Goal: Transaction & Acquisition: Purchase product/service

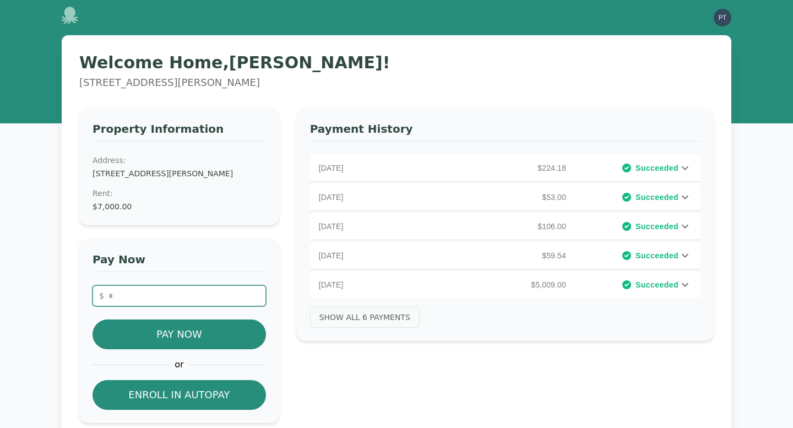
click at [184, 293] on input "number" at bounding box center [178, 295] width 173 height 21
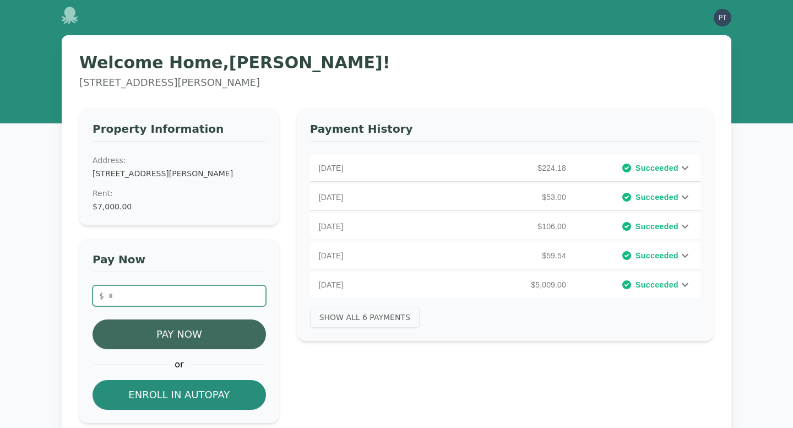
type input "**"
click at [186, 334] on button "Pay Now" at bounding box center [178, 334] width 173 height 30
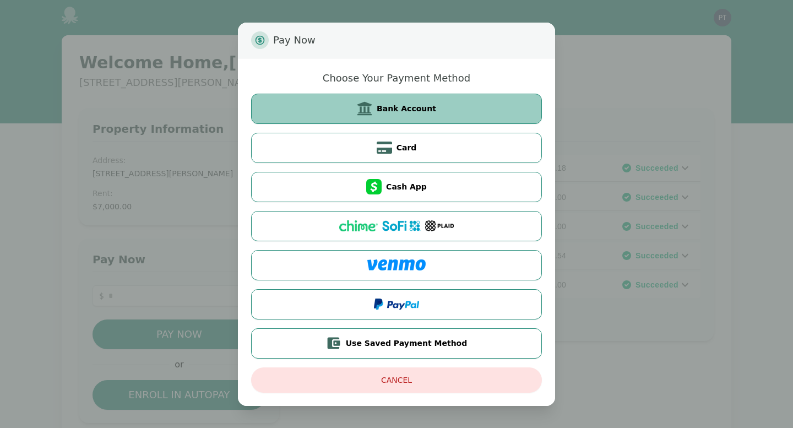
click at [385, 110] on span "Bank Account" at bounding box center [405, 108] width 59 height 11
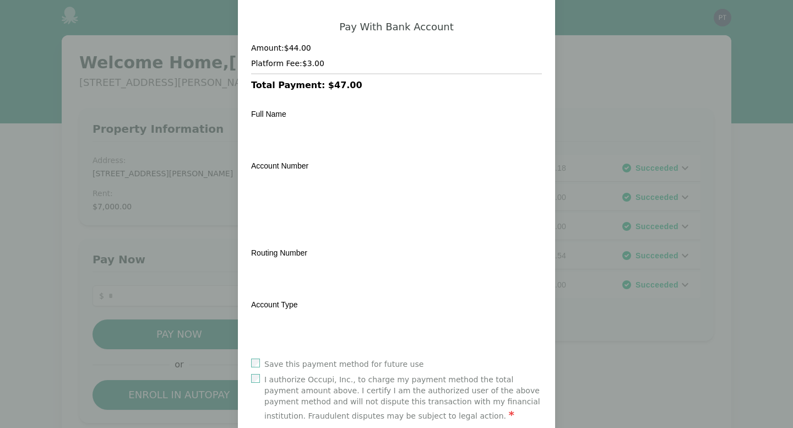
scroll to position [120, 0]
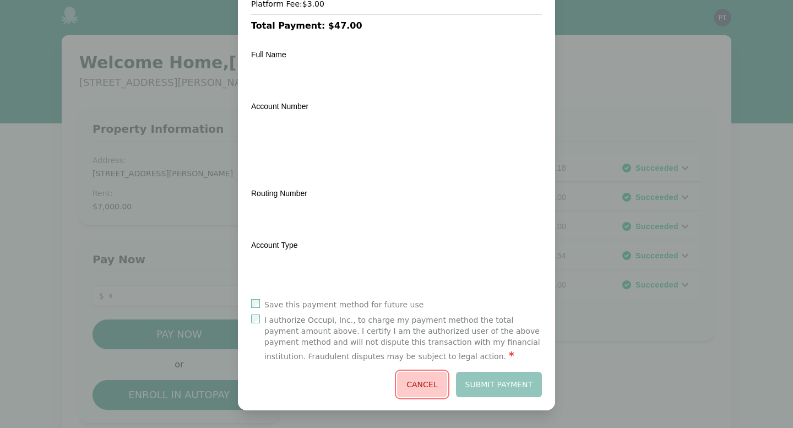
click at [423, 380] on button "Cancel" at bounding box center [422, 383] width 50 height 25
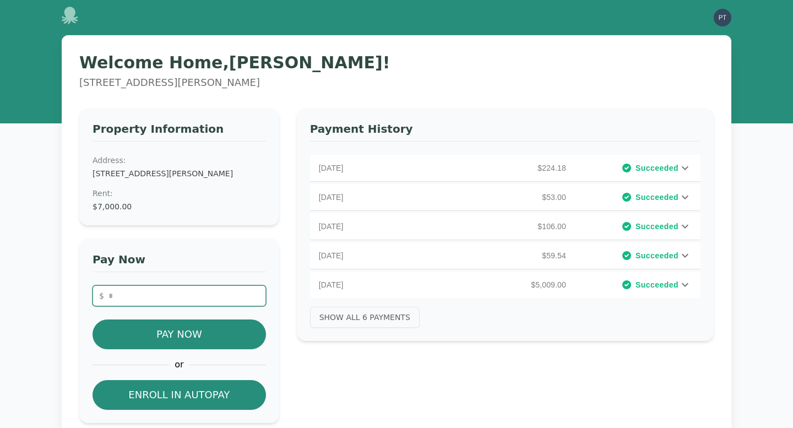
click at [170, 292] on input "number" at bounding box center [178, 295] width 173 height 21
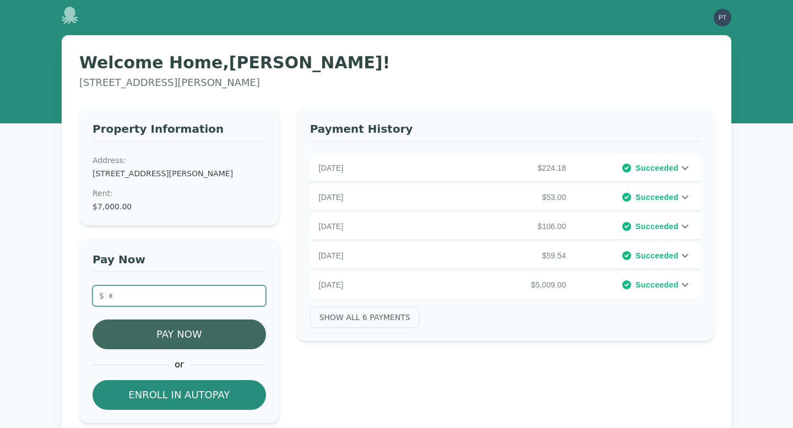
type input "**"
click at [181, 334] on button "Pay Now" at bounding box center [178, 334] width 173 height 30
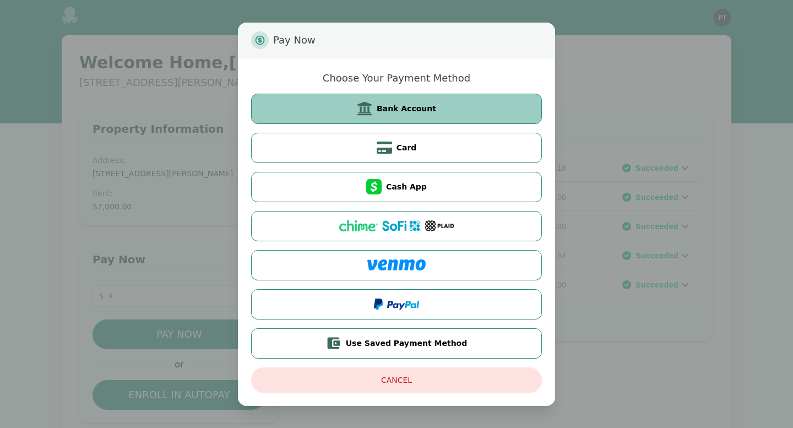
click at [406, 109] on span "Bank Account" at bounding box center [405, 108] width 59 height 11
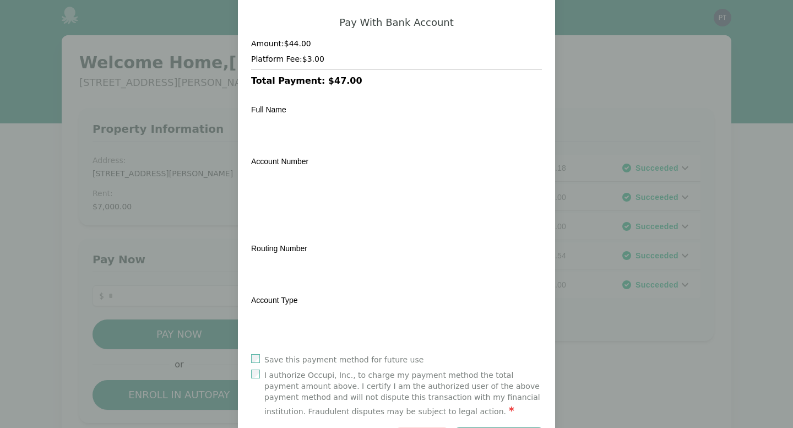
scroll to position [120, 0]
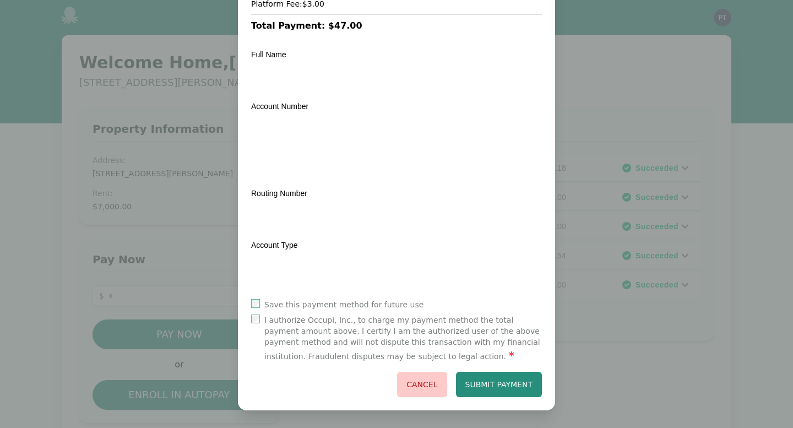
click at [417, 380] on button "Cancel" at bounding box center [422, 383] width 50 height 25
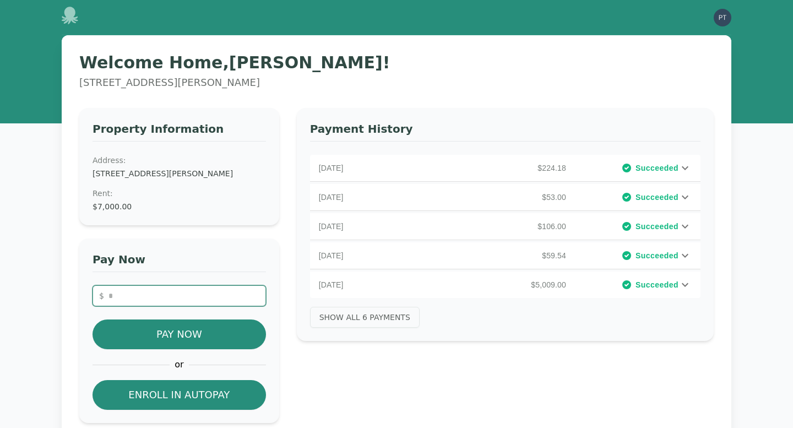
click at [167, 302] on input "number" at bounding box center [178, 295] width 173 height 21
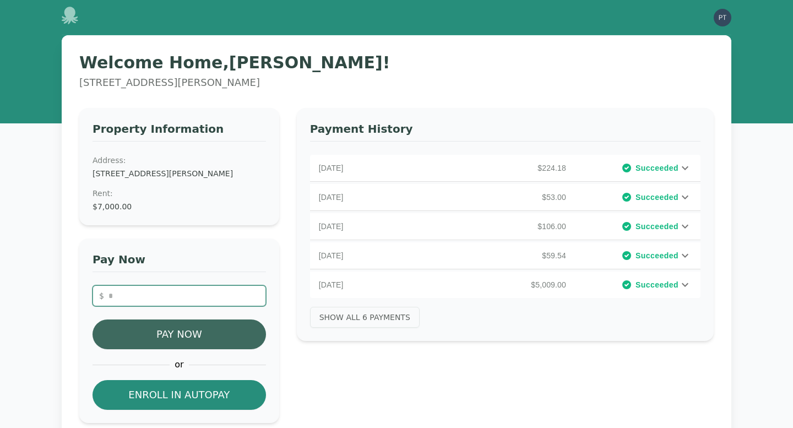
type input "**"
click at [185, 338] on button "Pay Now" at bounding box center [178, 334] width 173 height 30
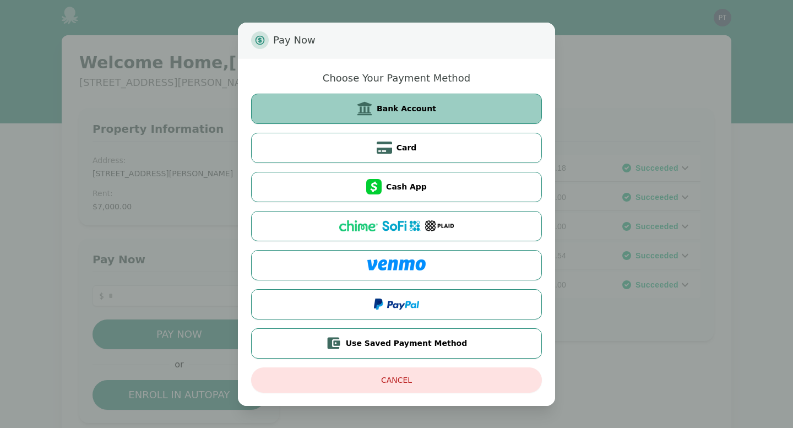
click at [367, 107] on icon at bounding box center [364, 109] width 14 height 14
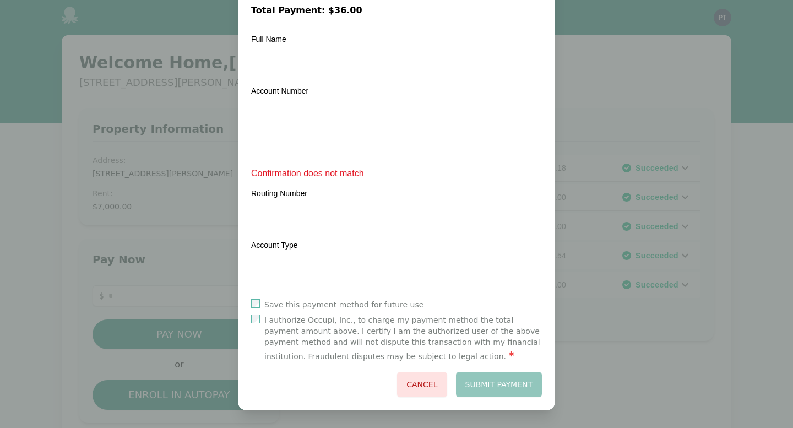
scroll to position [120, 0]
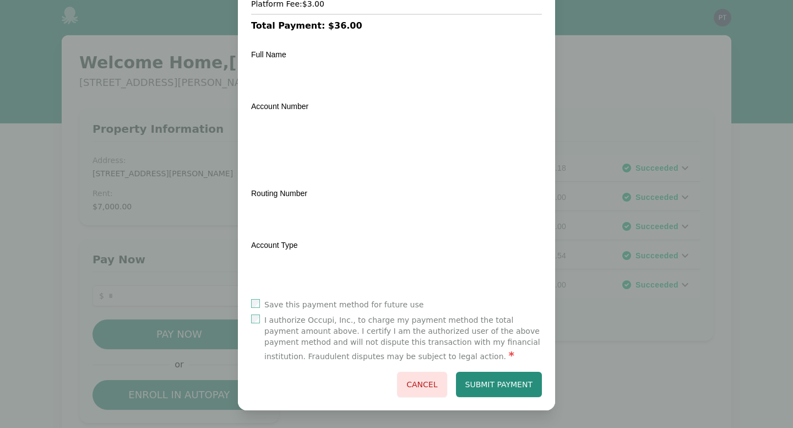
click at [285, 303] on label "Save this payment method for future use" at bounding box center [343, 304] width 159 height 11
click at [507, 387] on button "Submit Payment" at bounding box center [499, 383] width 86 height 25
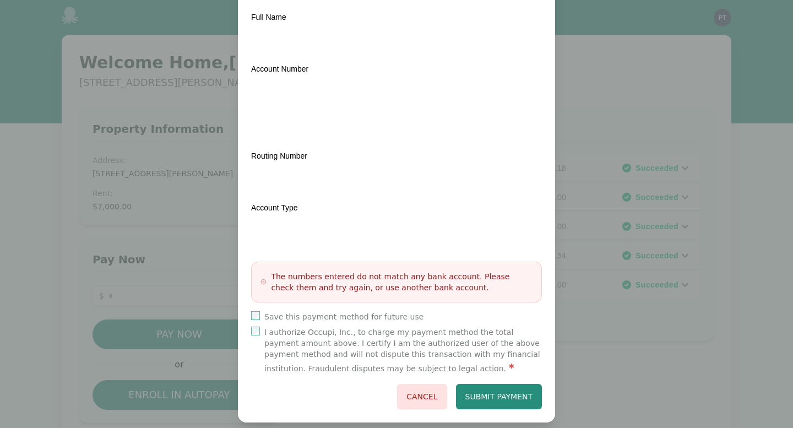
scroll to position [170, 0]
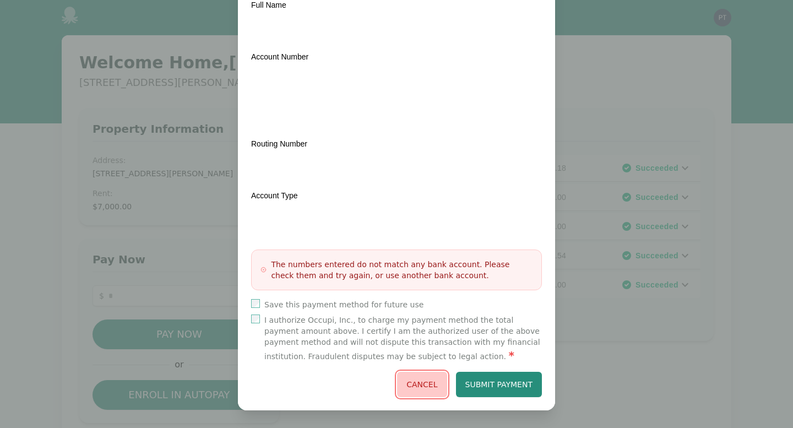
click at [430, 380] on button "Cancel" at bounding box center [422, 383] width 50 height 25
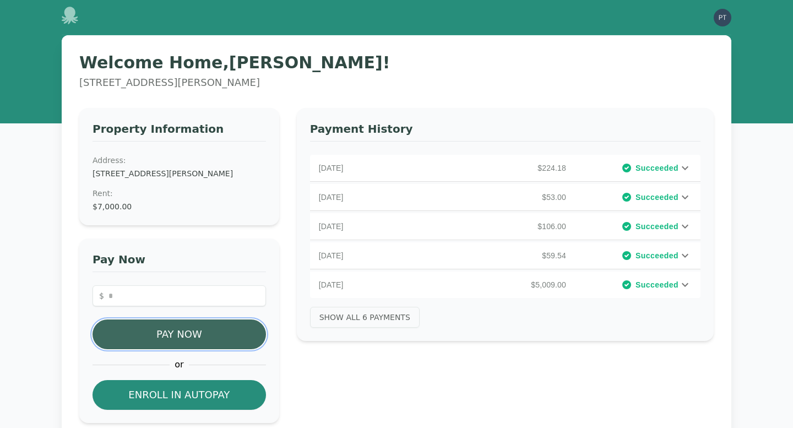
click at [181, 334] on button "Pay Now" at bounding box center [178, 334] width 173 height 30
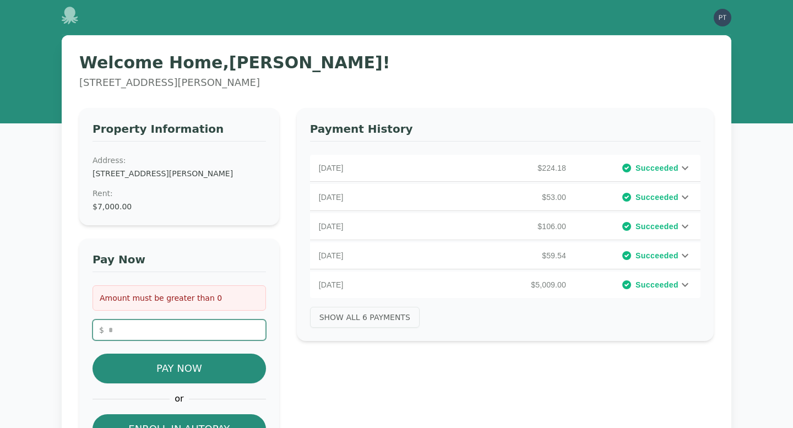
click at [174, 330] on input "number" at bounding box center [178, 329] width 173 height 21
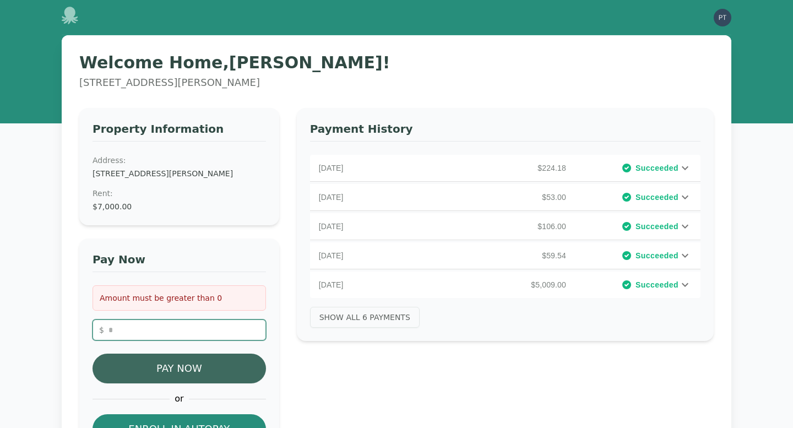
type input "***"
click at [191, 371] on button "Pay Now" at bounding box center [178, 368] width 173 height 30
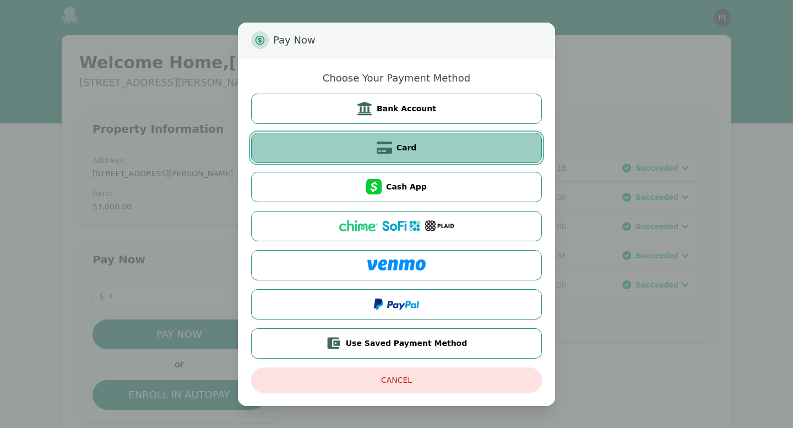
click at [367, 151] on button "Card" at bounding box center [396, 148] width 291 height 30
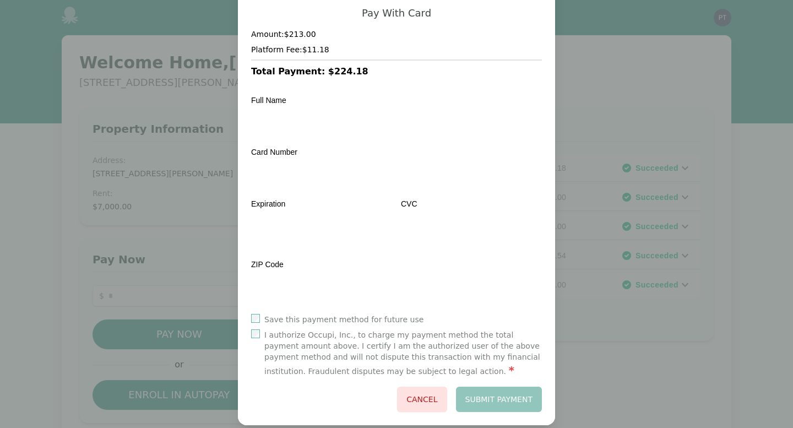
scroll to position [89, 0]
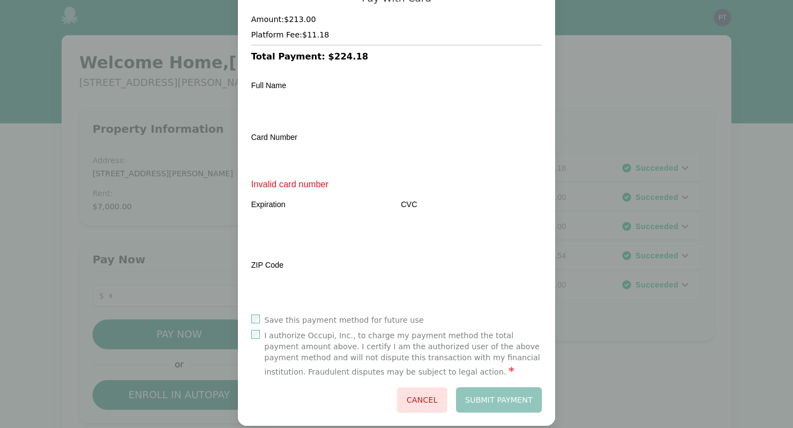
click at [534, 352] on label "I authorize Occupi, Inc., to charge my payment method the total payment amount …" at bounding box center [402, 354] width 277 height 48
